Goal: Transaction & Acquisition: Purchase product/service

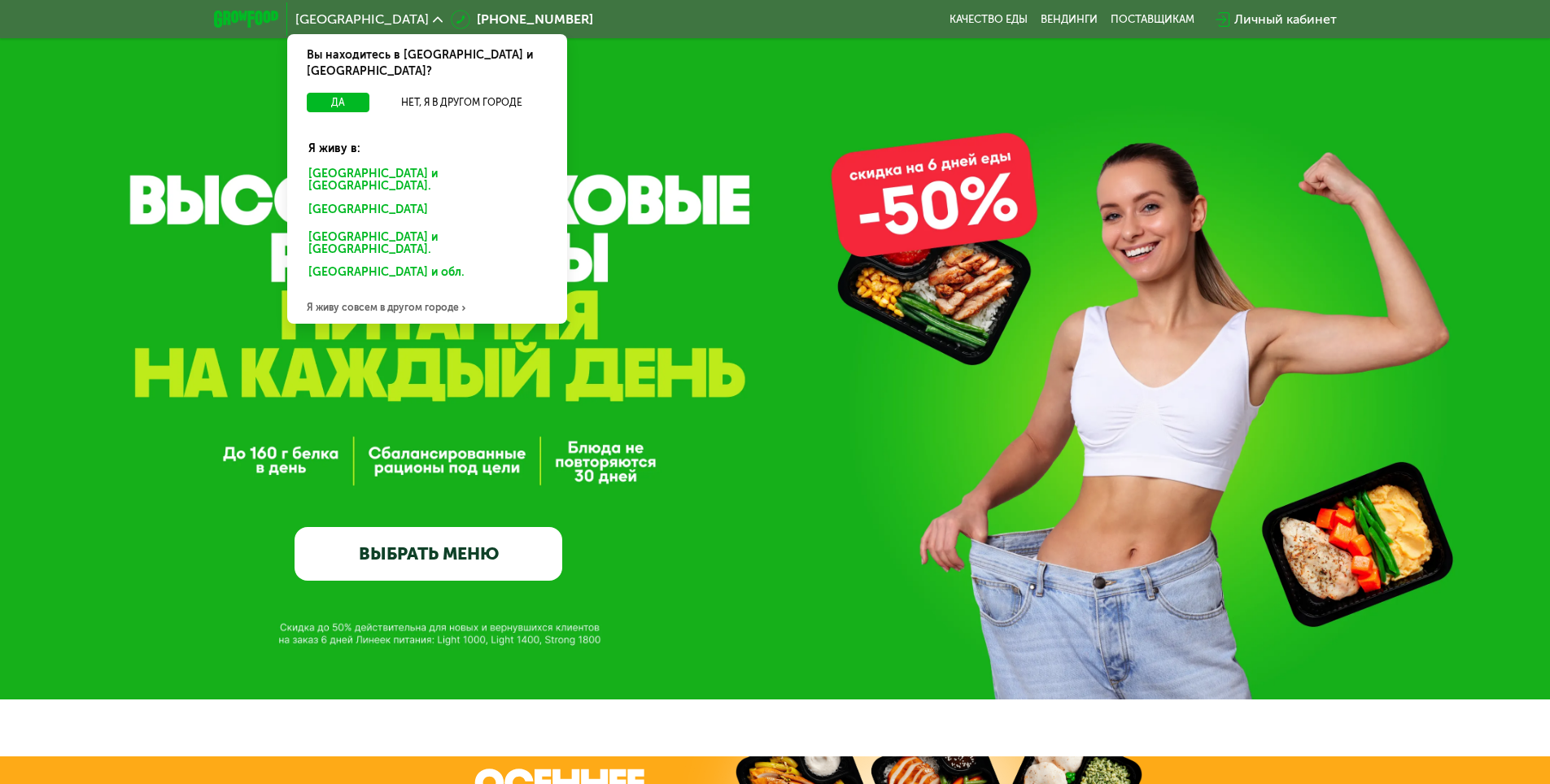
click at [419, 163] on div "Санкт-Петербурге и обл." at bounding box center [427, 180] width 260 height 34
